Goal: Find specific page/section

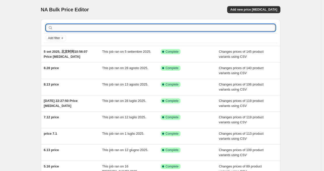
click at [97, 25] on input "text" at bounding box center [165, 27] width 222 height 7
paste input "发票"
type input "发票"
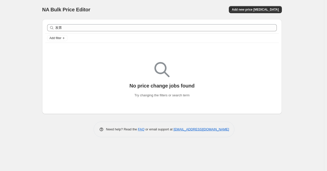
drag, startPoint x: 86, startPoint y: 23, endPoint x: 80, endPoint y: 23, distance: 5.8
click at [84, 23] on div "发票 Clear" at bounding box center [162, 27] width 234 height 11
drag, startPoint x: 80, startPoint y: 23, endPoint x: 54, endPoint y: 25, distance: 26.1
click at [54, 24] on div "发票 Clear" at bounding box center [162, 27] width 234 height 11
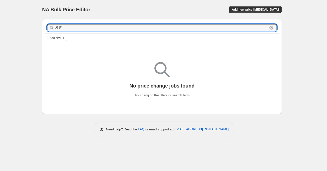
drag, startPoint x: 64, startPoint y: 29, endPoint x: 51, endPoint y: 28, distance: 13.0
click at [51, 28] on div "发票 Clear" at bounding box center [162, 27] width 230 height 7
paste input "SPF-IT13760"
type input "SPF-IT13760"
